Goal: Find specific page/section: Find specific page/section

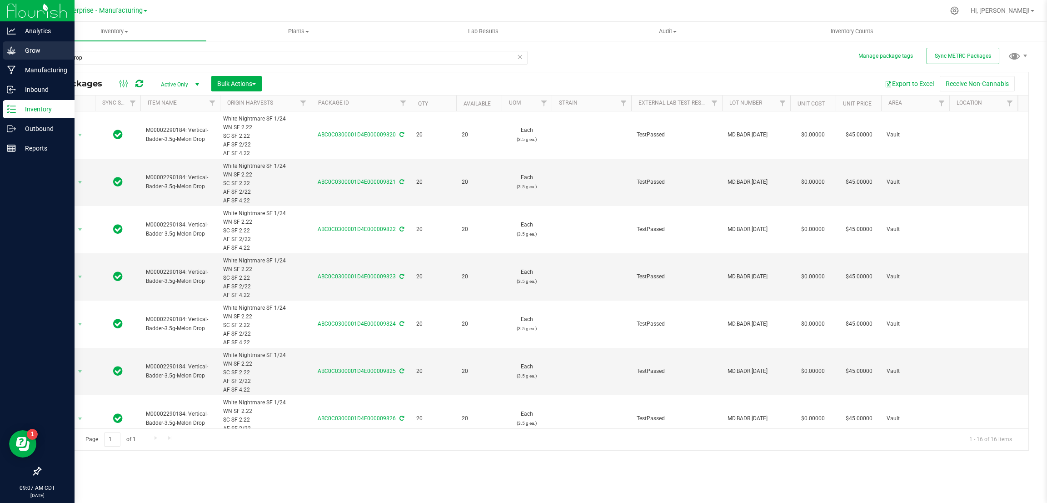
click at [35, 48] on p "Grow" at bounding box center [43, 50] width 55 height 11
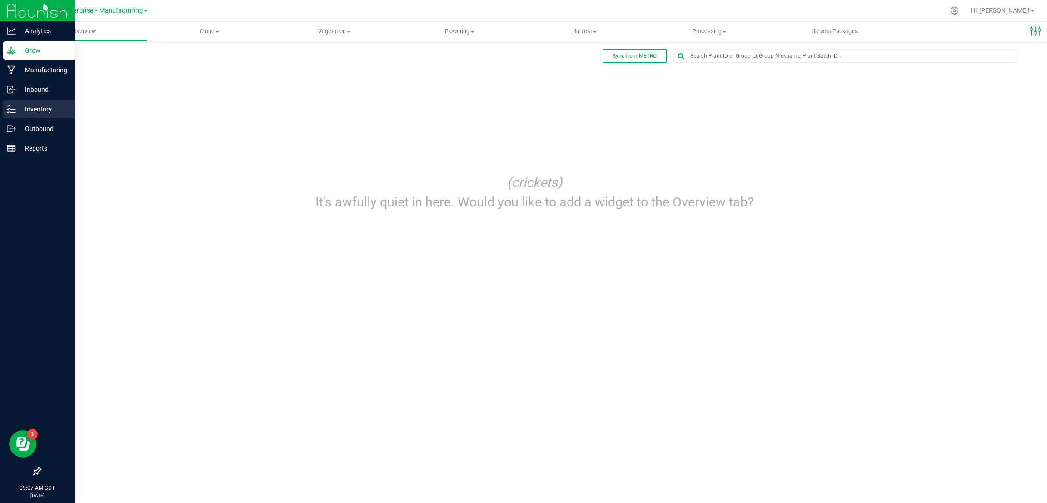
click at [41, 110] on p "Inventory" at bounding box center [43, 109] width 55 height 11
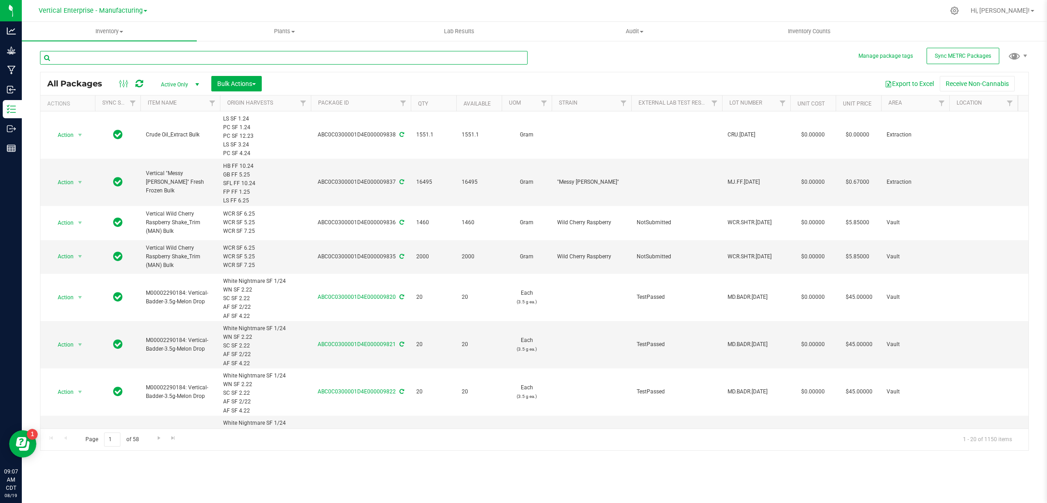
click at [113, 58] on input "text" at bounding box center [284, 58] width 488 height 14
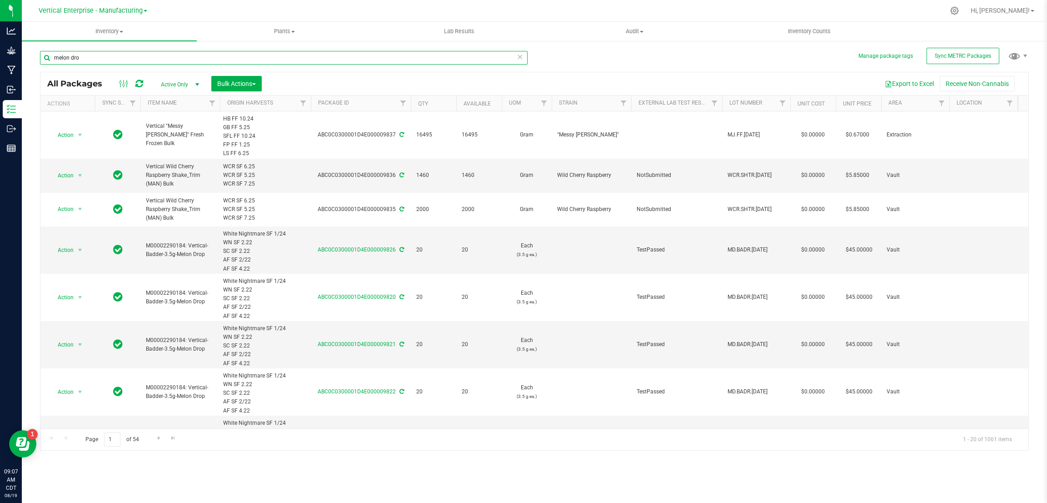
type input "melon drop"
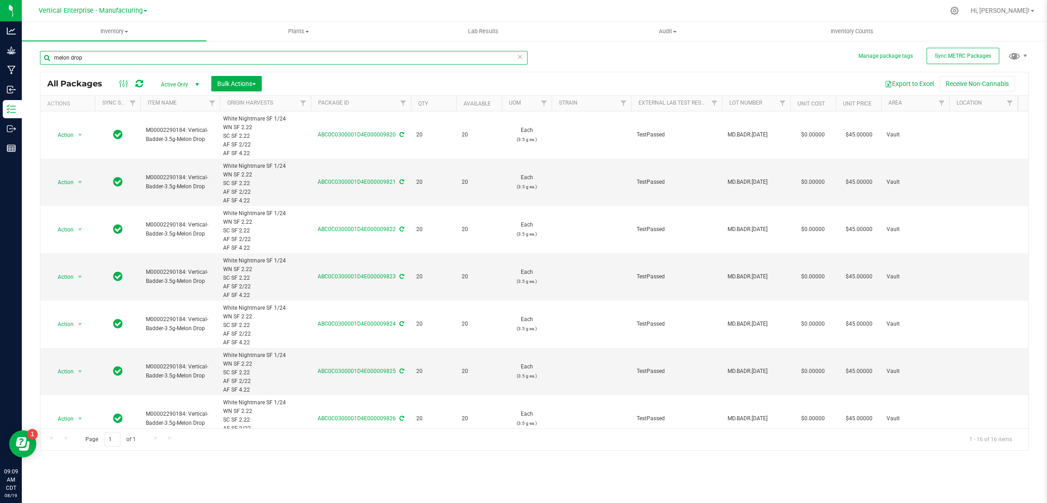
drag, startPoint x: 116, startPoint y: 58, endPoint x: 49, endPoint y: 58, distance: 67.7
click at [49, 58] on input "melon drop" at bounding box center [284, 58] width 488 height 14
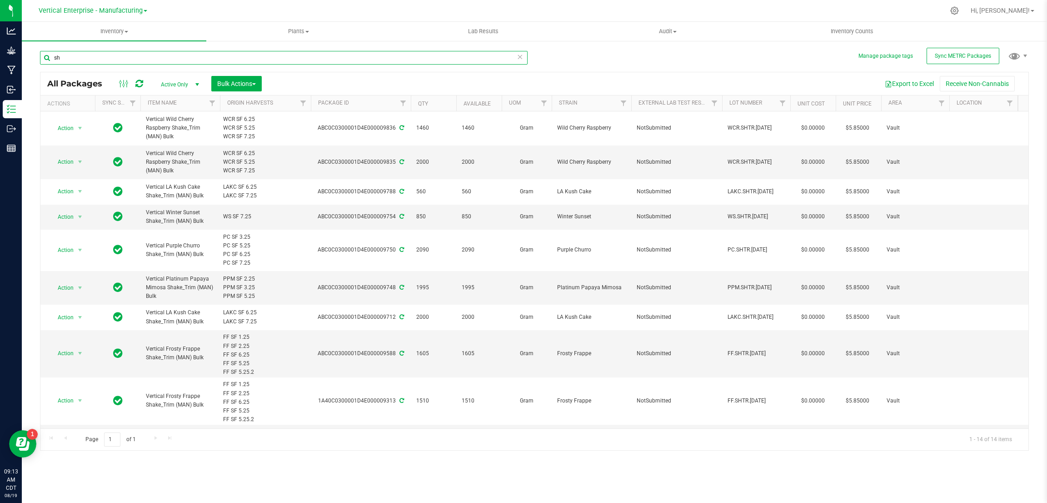
type input "s"
type input "melon drop"
